Goal: Information Seeking & Learning: Learn about a topic

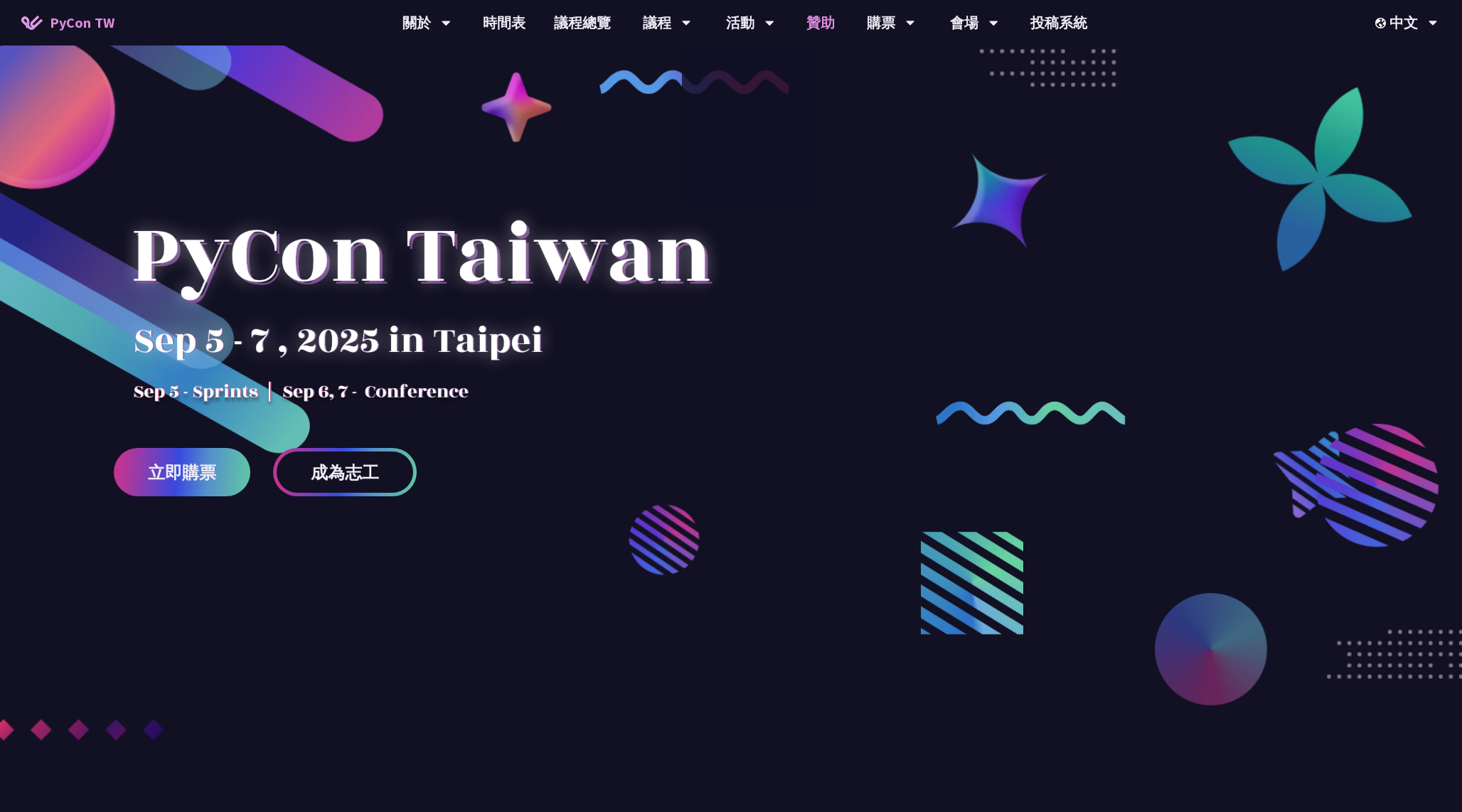
click at [825, 17] on link "贊助" at bounding box center [820, 23] width 57 height 45
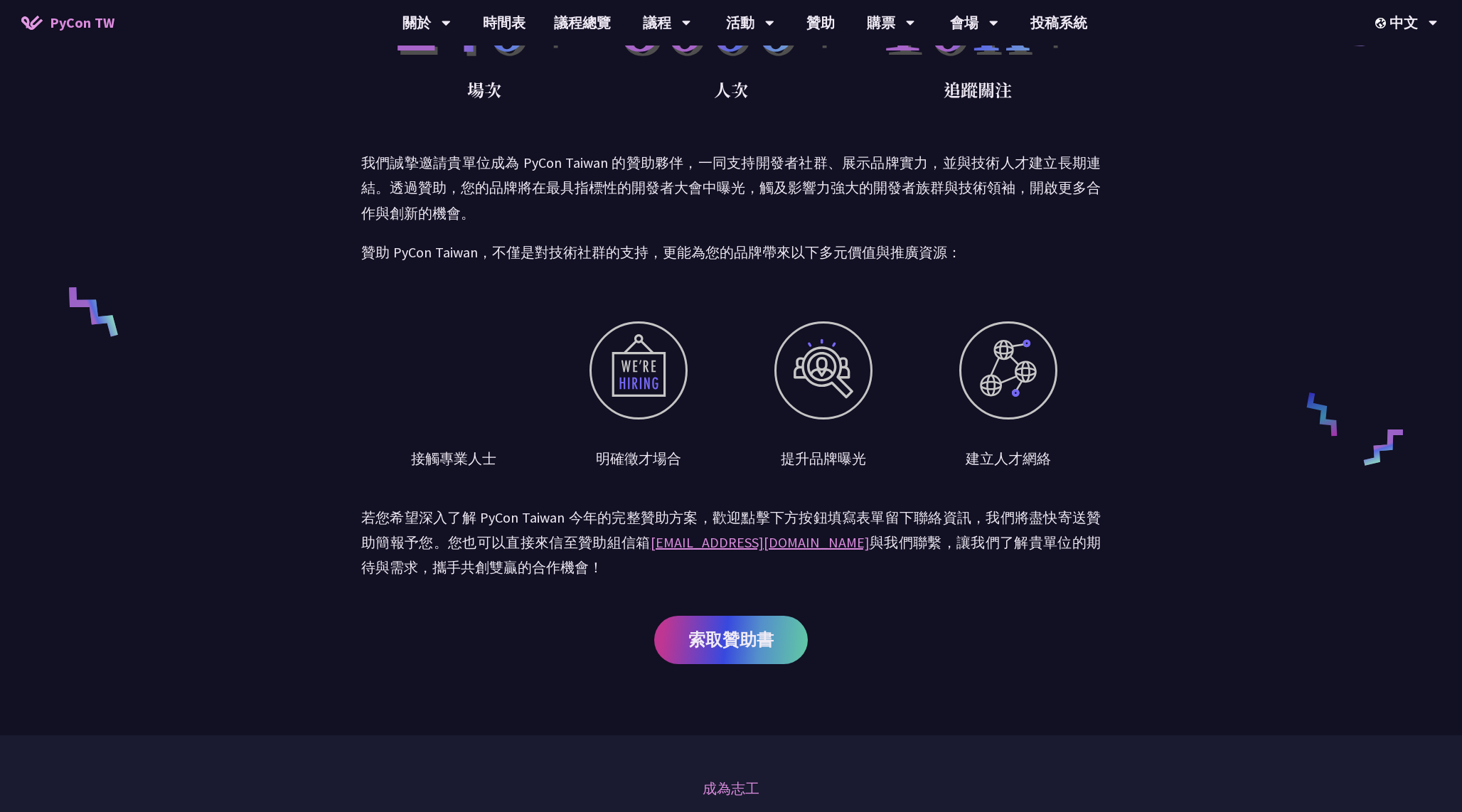
scroll to position [483, 0]
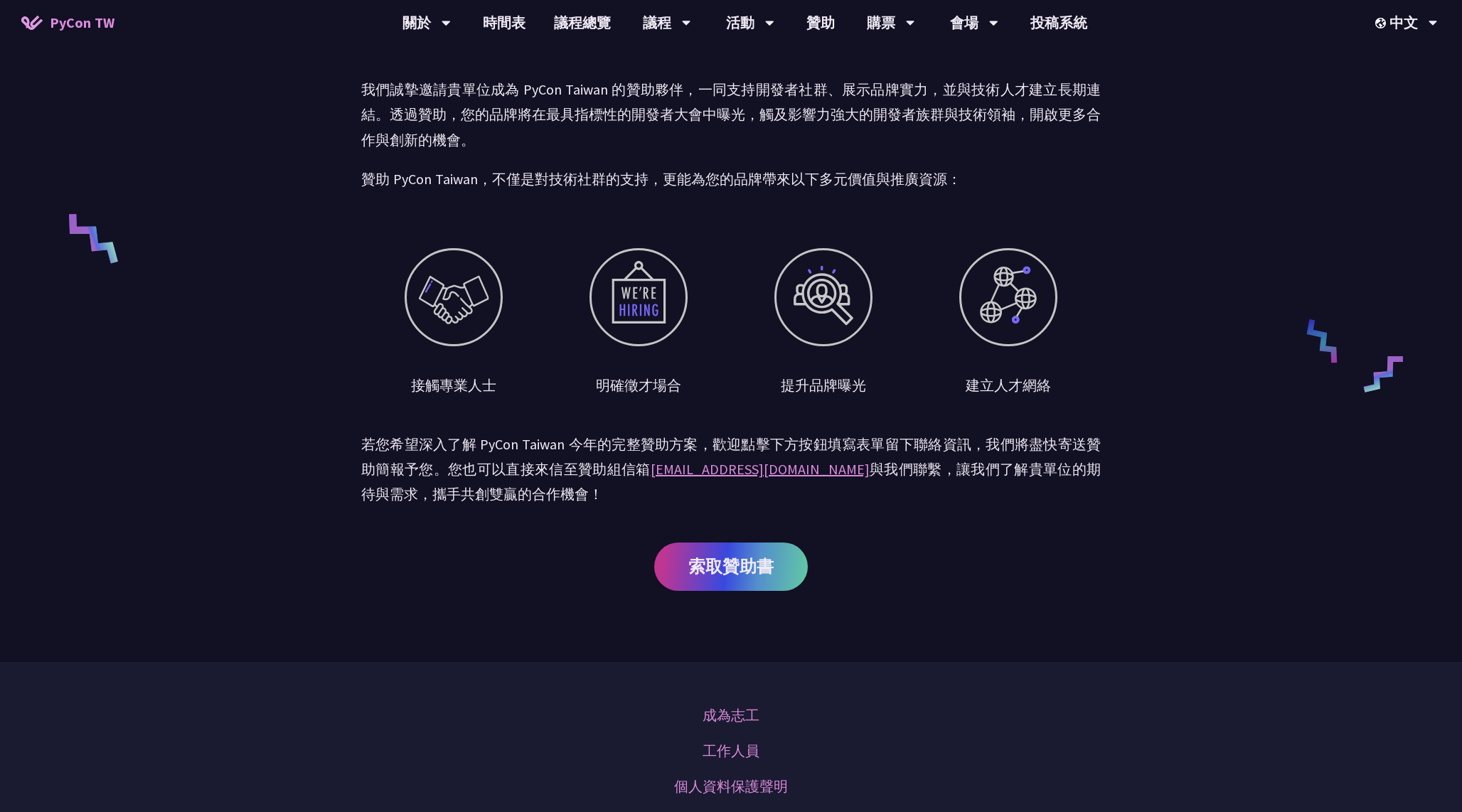
click at [729, 540] on div "贊助召集令 PyCon [GEOGRAPHIC_DATA] 至今已成功舉辦超過 10 屆年度盛會，每年吸引近千位開發者、工程師與技術領袖共襄盛舉。我們平均每年…" at bounding box center [731, 89] width 740 height 1146
click at [729, 557] on span "索取贊助書" at bounding box center [731, 566] width 85 height 18
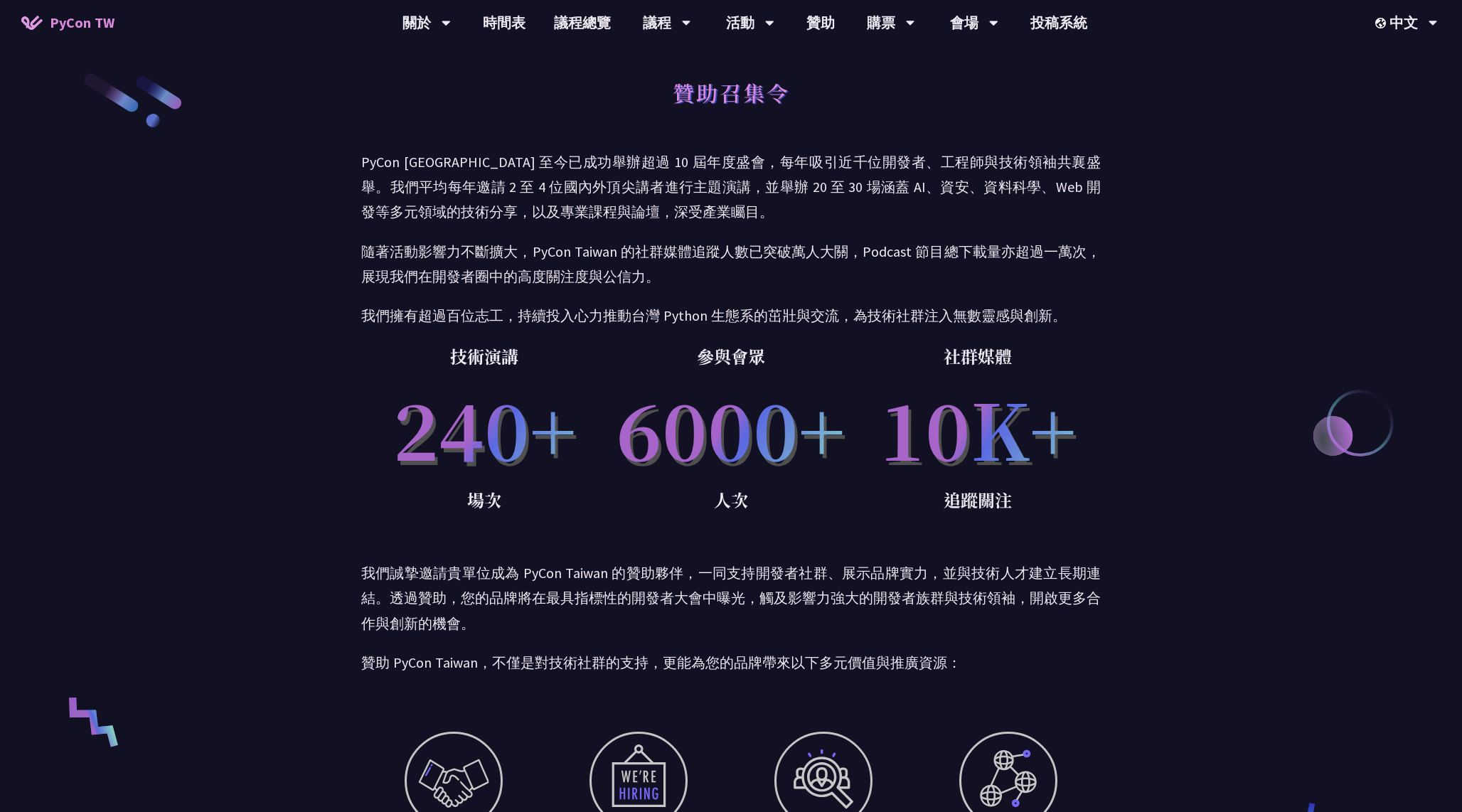
scroll to position [0, 0]
click at [430, 25] on div "關於" at bounding box center [426, 23] width 48 height 45
click at [93, 31] on span "PyCon TW" at bounding box center [82, 23] width 64 height 21
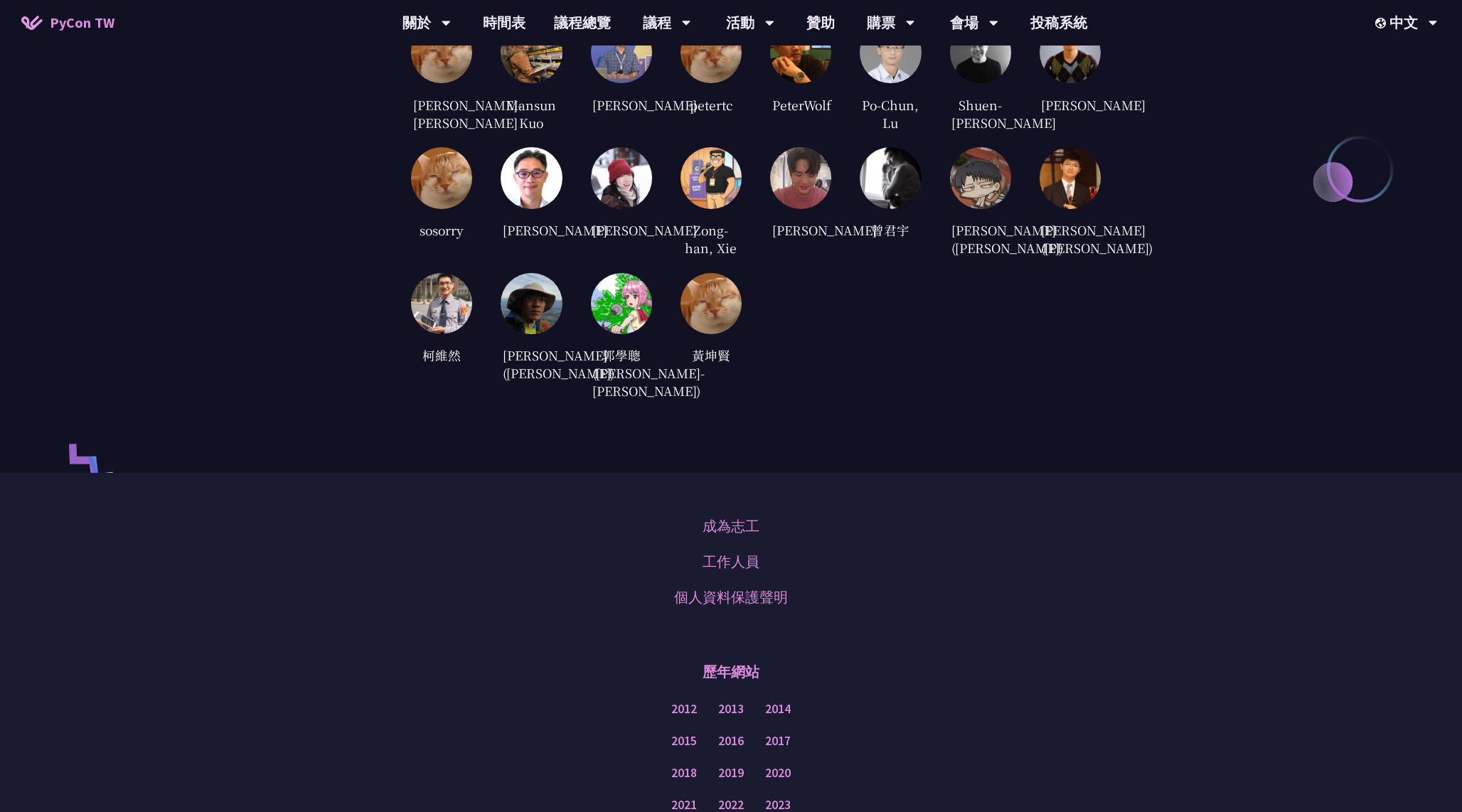
scroll to position [3803, 0]
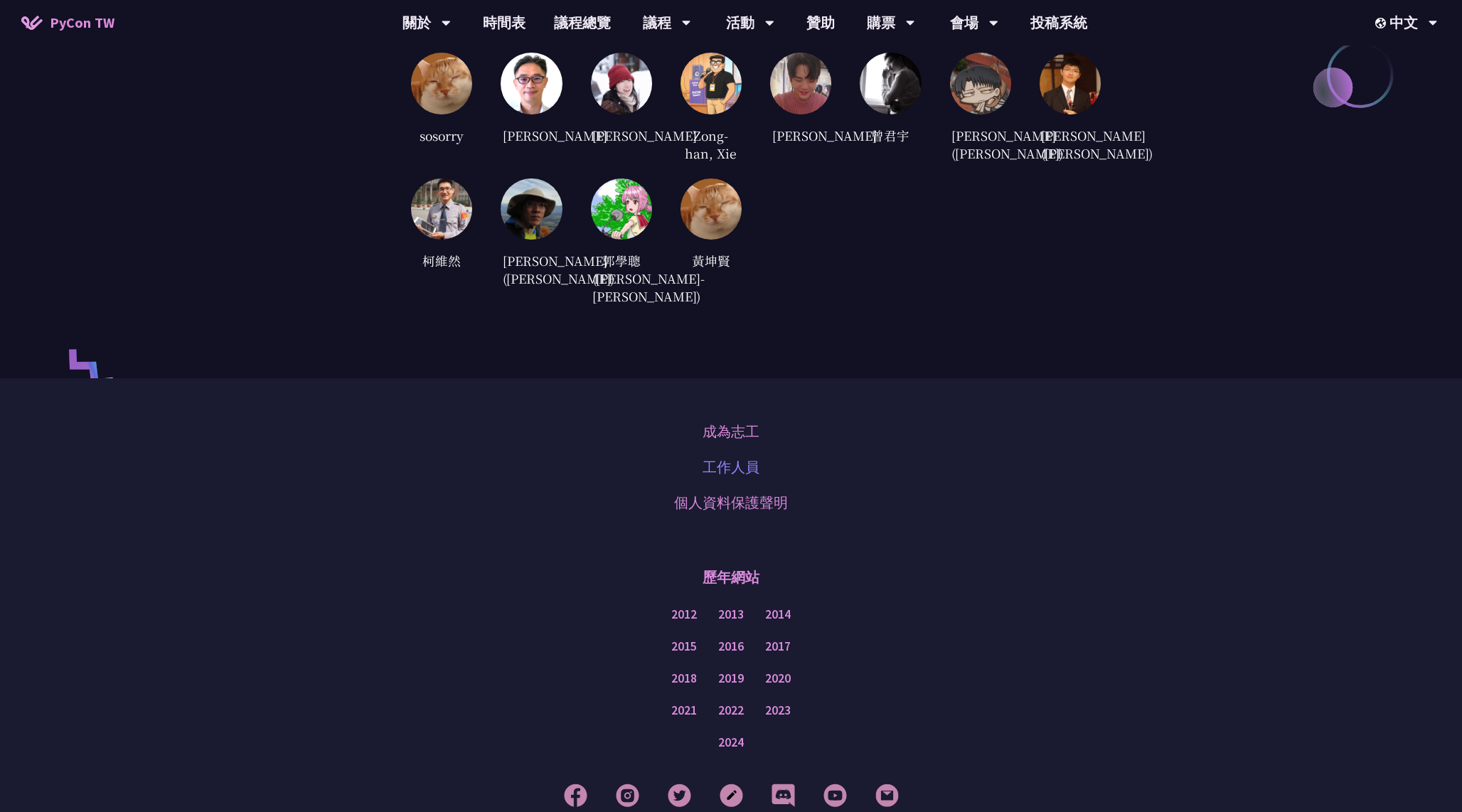
click at [729, 478] on link "工作人員" at bounding box center [731, 467] width 57 height 21
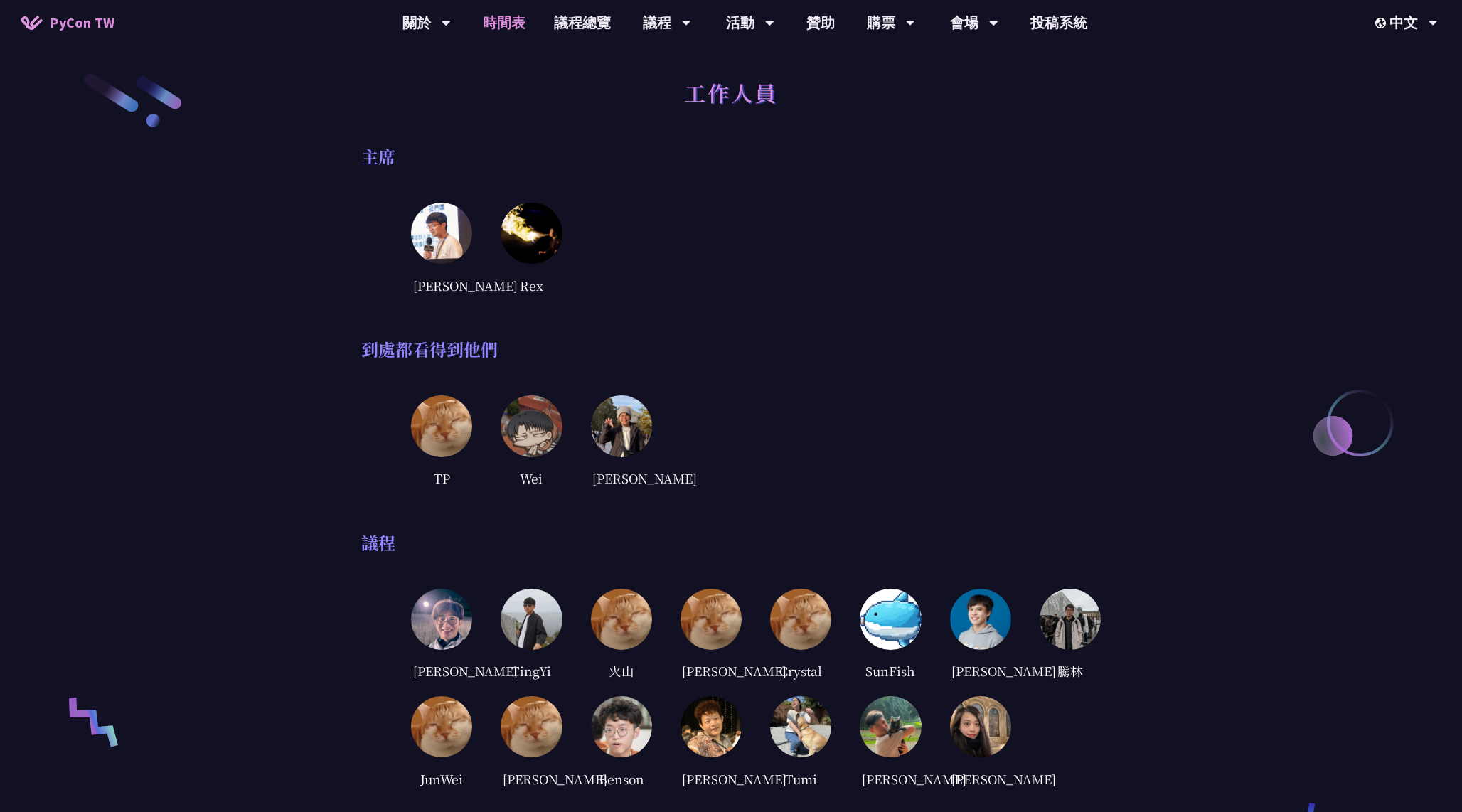
click at [500, 35] on link "時間表" at bounding box center [505, 23] width 71 height 45
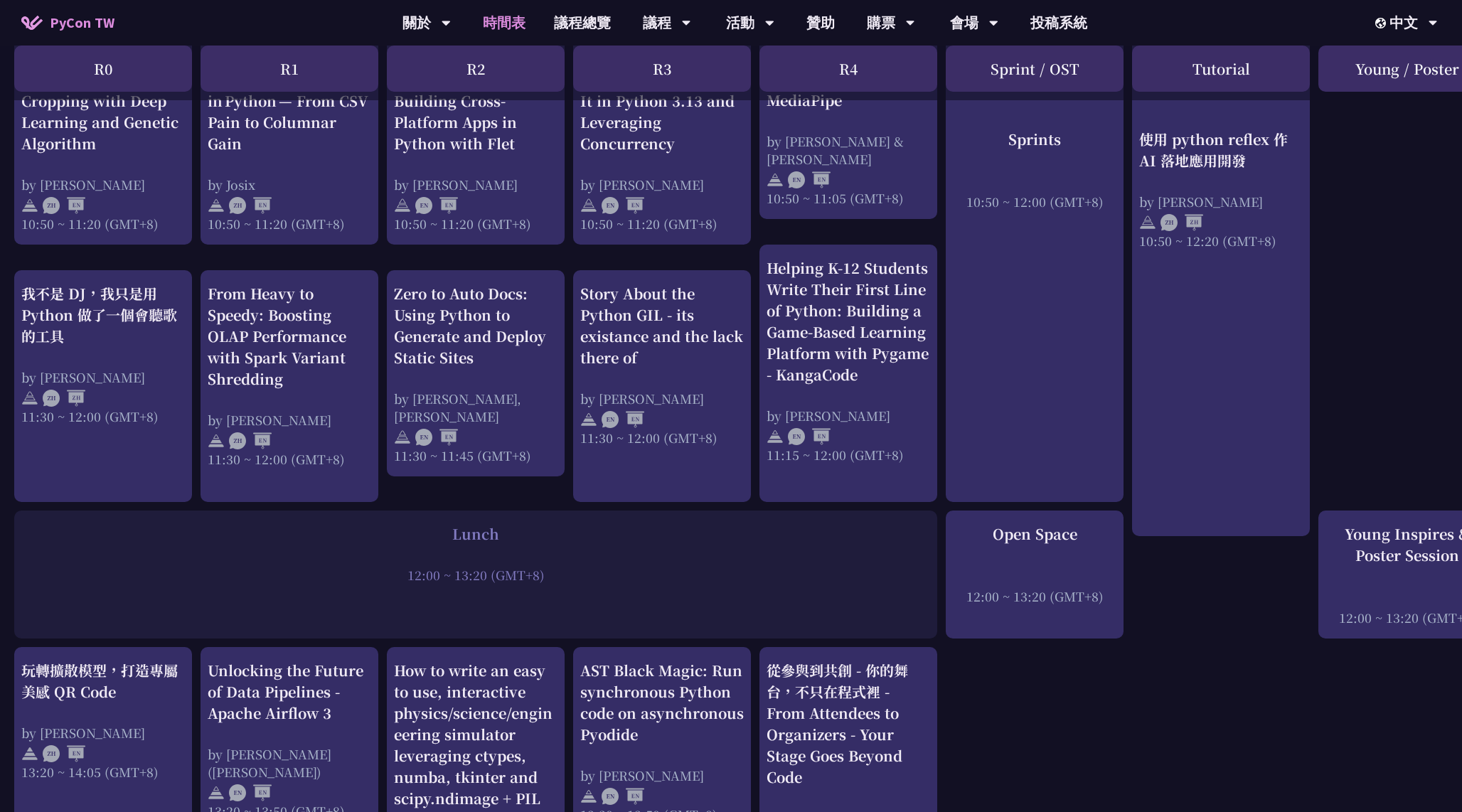
scroll to position [681, 0]
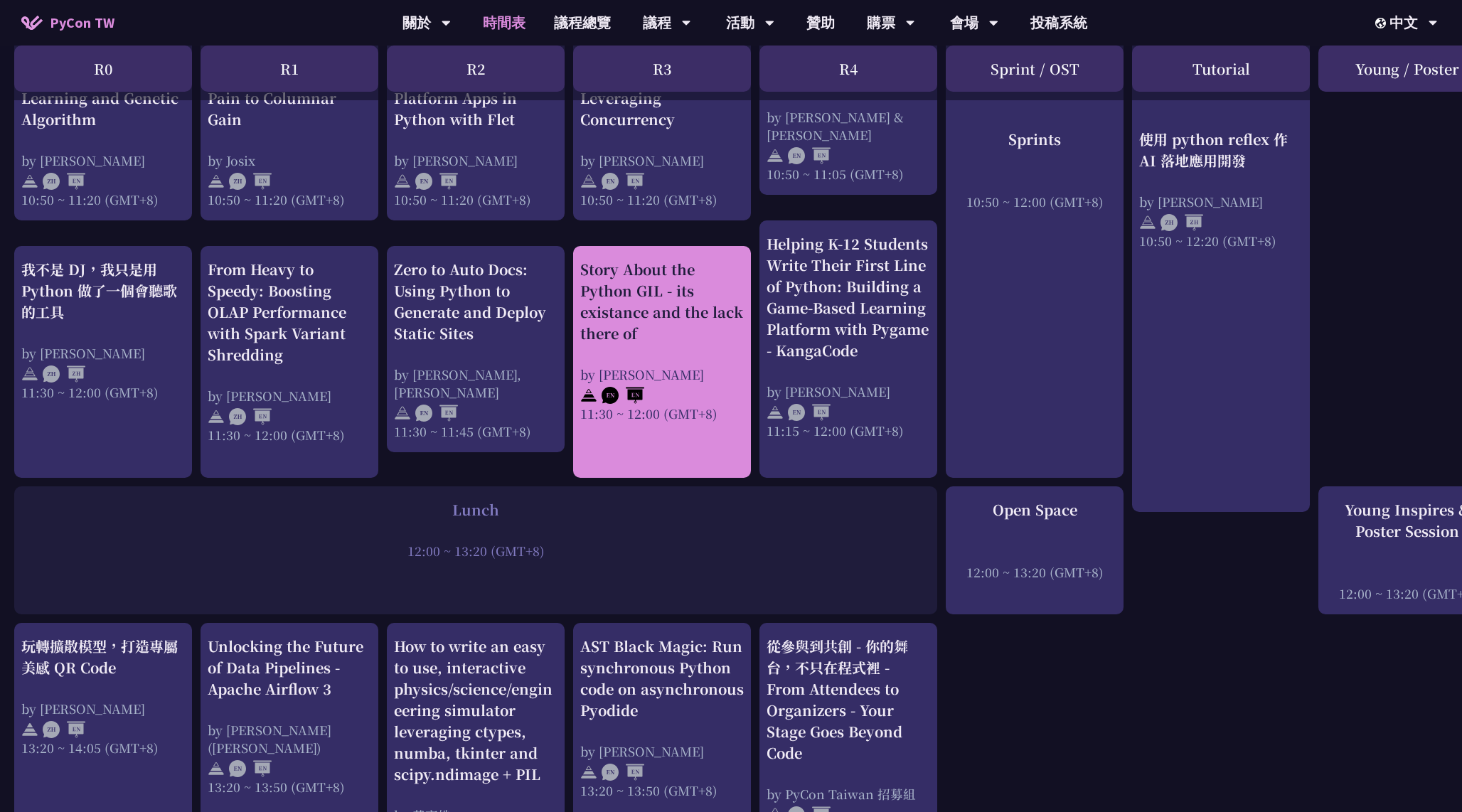
click at [689, 312] on div "Story About the Python GIL - its existance and the lack there of" at bounding box center [662, 301] width 164 height 85
